Goal: Task Accomplishment & Management: Use online tool/utility

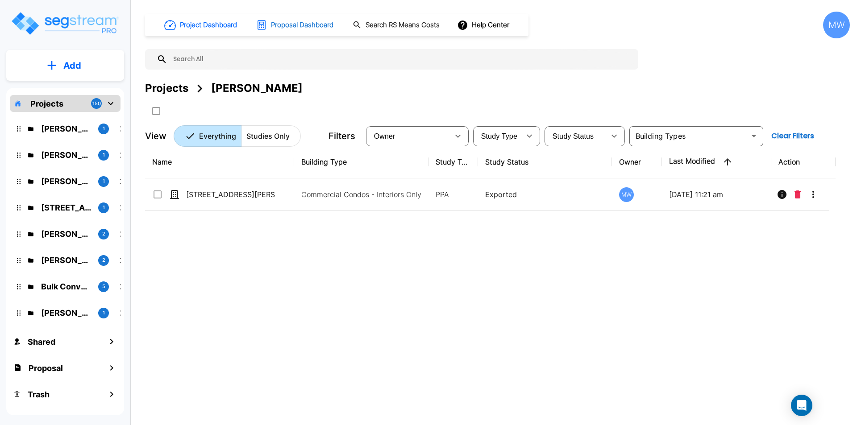
click at [293, 24] on h1 "Proposal Dashboard" at bounding box center [302, 25] width 63 height 10
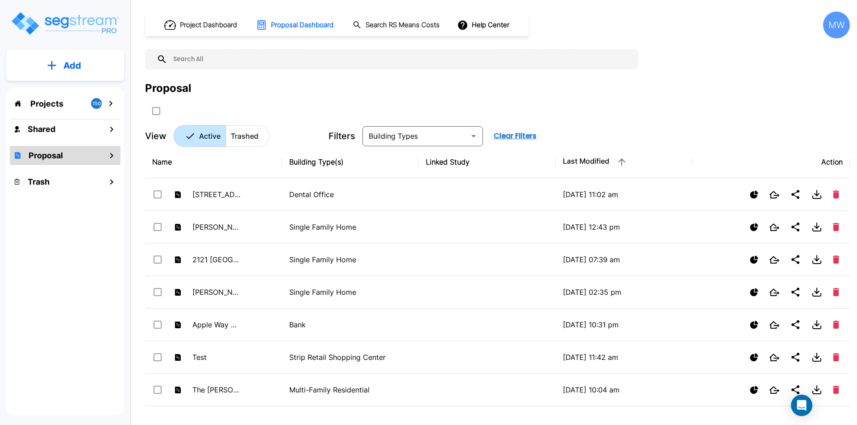
click at [60, 67] on button "Add" at bounding box center [65, 66] width 118 height 26
click at [80, 114] on p "Add Study" at bounding box center [71, 115] width 36 height 11
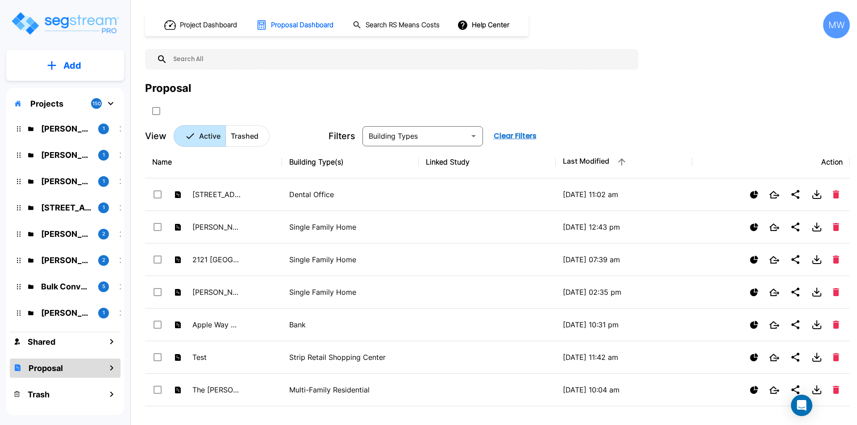
click at [65, 67] on p "Add" at bounding box center [72, 65] width 18 height 13
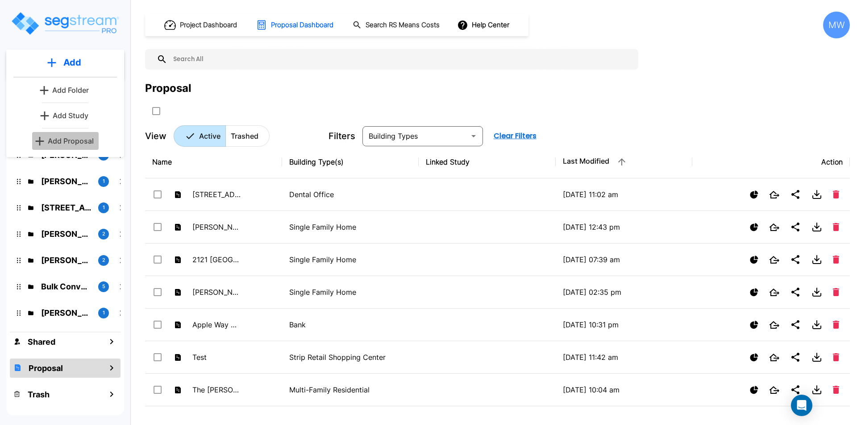
click at [69, 142] on p "Add Proposal" at bounding box center [71, 141] width 46 height 11
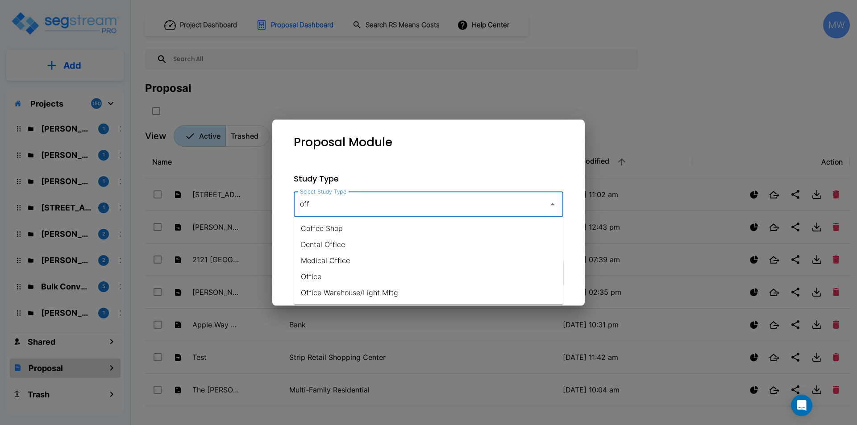
click at [312, 279] on li "Office" at bounding box center [429, 277] width 270 height 16
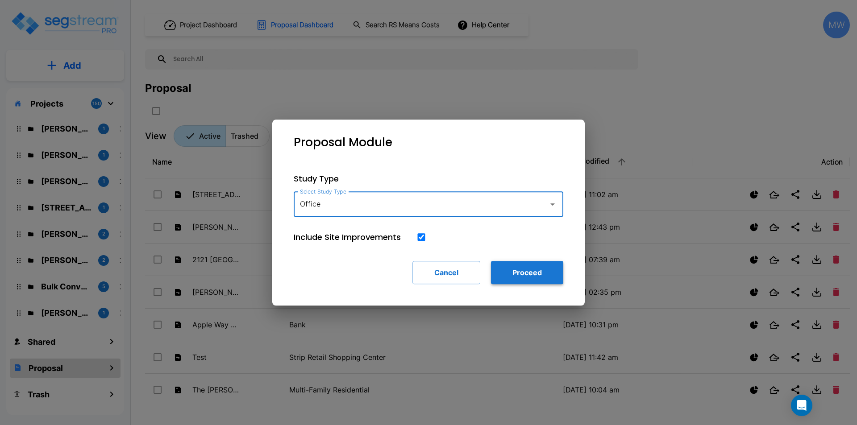
type input "Office"
click at [538, 275] on button "Proceed" at bounding box center [527, 272] width 72 height 23
